Goal: Transaction & Acquisition: Purchase product/service

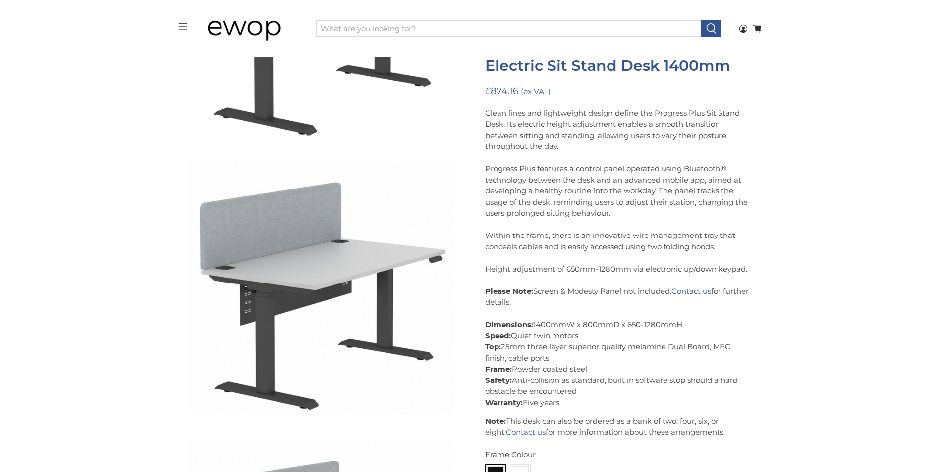
scroll to position [101, 0]
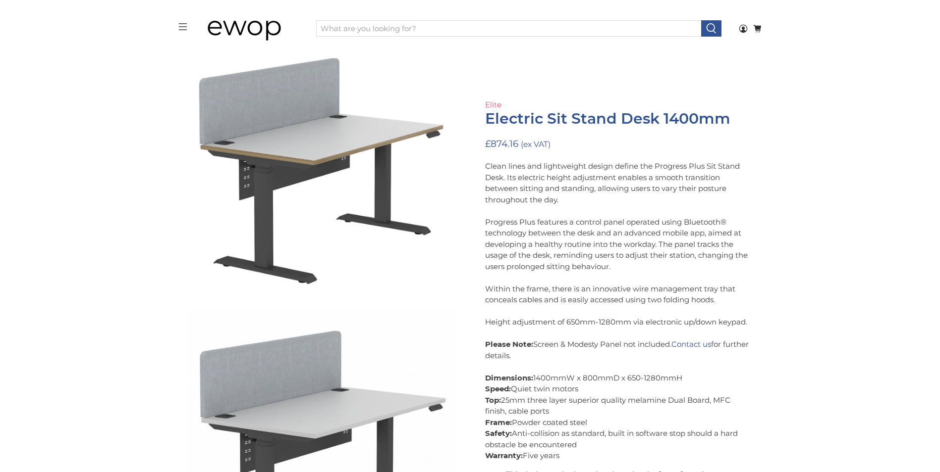
click at [496, 104] on link "Elite" at bounding box center [493, 104] width 16 height 9
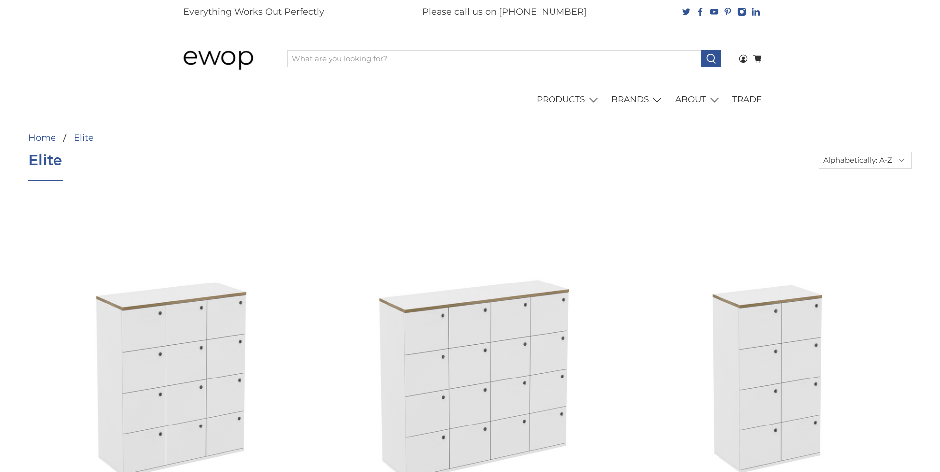
select select "title-ascending"
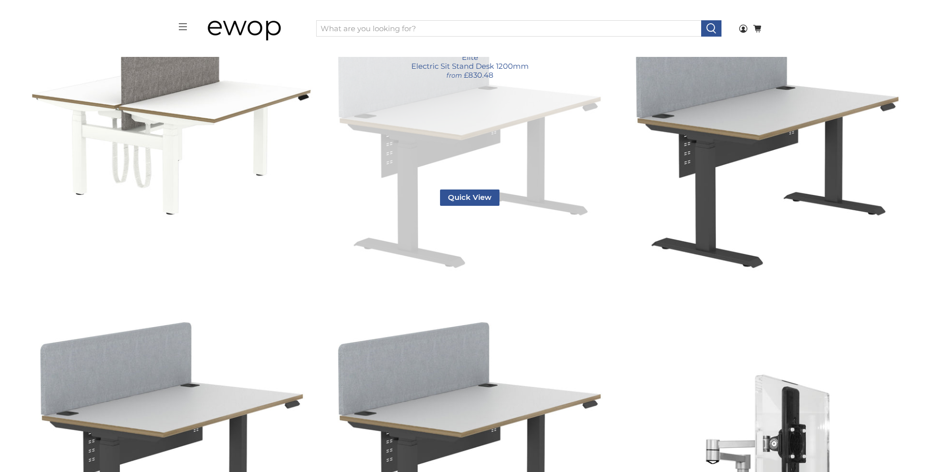
scroll to position [844, 0]
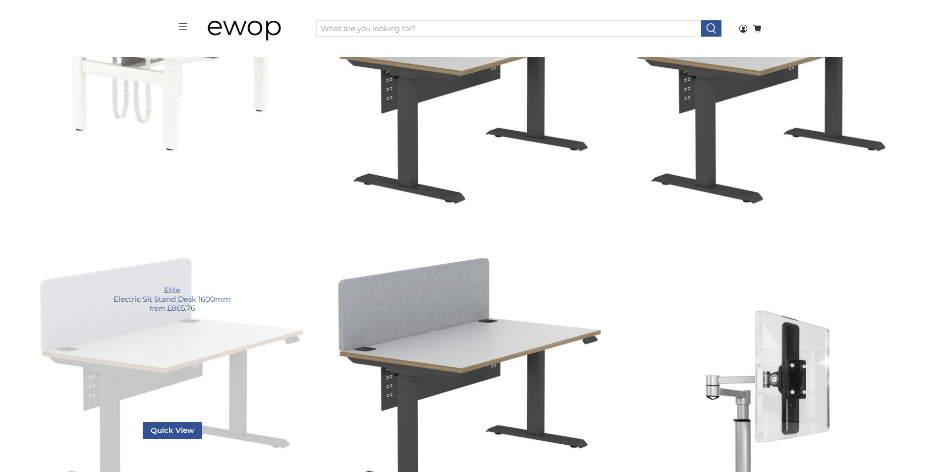
click at [197, 333] on link "Electric Sit Stand Desk 1600mm" at bounding box center [172, 360] width 288 height 288
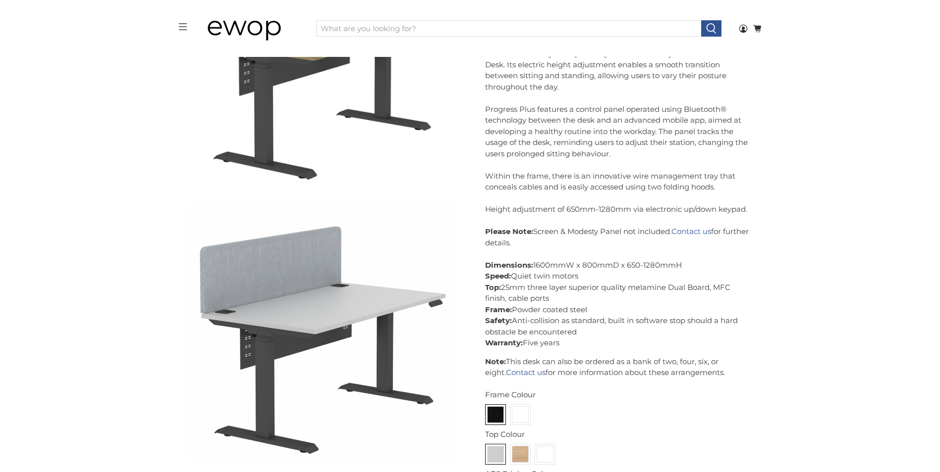
scroll to position [297, 0]
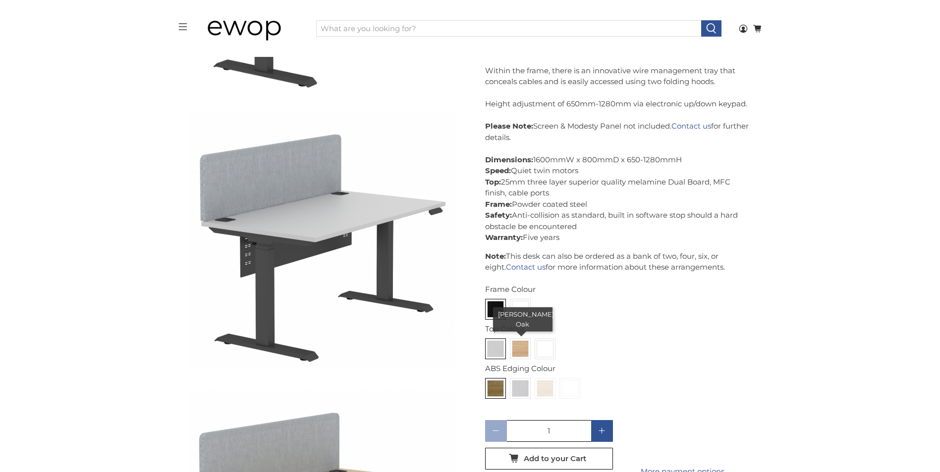
click at [520, 348] on img at bounding box center [520, 349] width 16 height 16
click at [0, 0] on input "radio" at bounding box center [0, 0] width 0 height 0
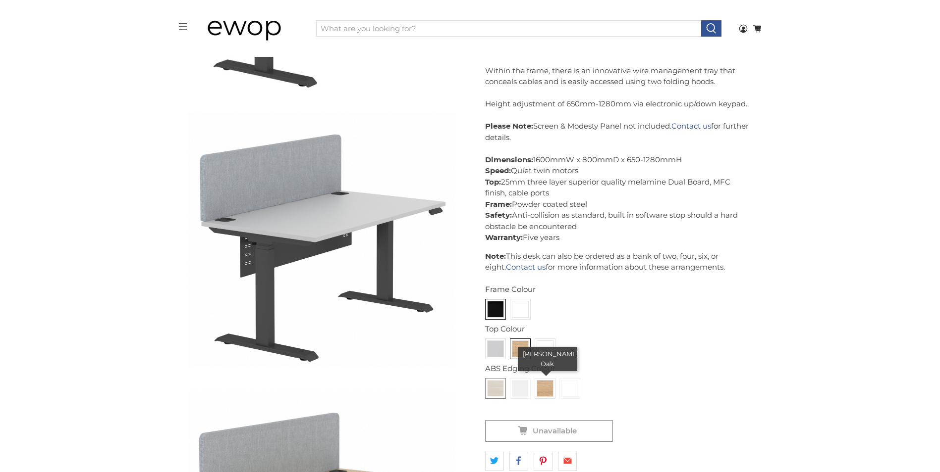
click at [546, 390] on img at bounding box center [545, 389] width 16 height 16
click at [0, 0] on input "radio" at bounding box center [0, 0] width 0 height 0
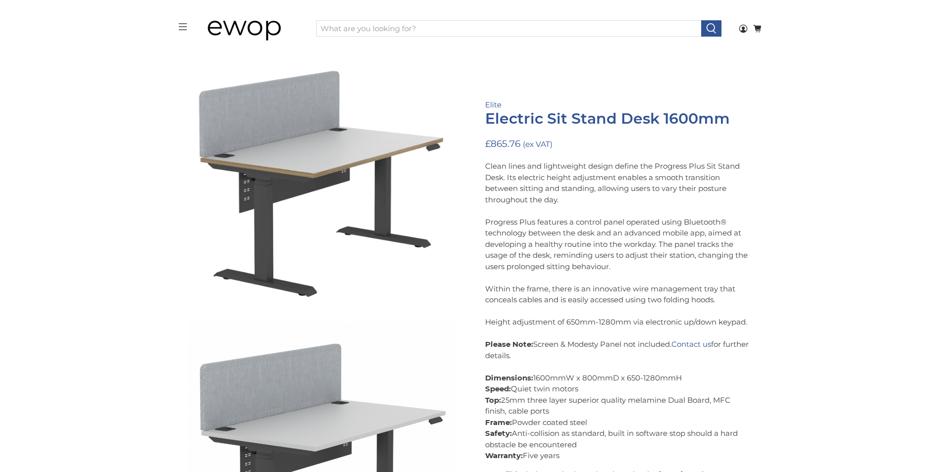
scroll to position [73, 0]
